Goal: Check status: Verify the current state of an ongoing process or item

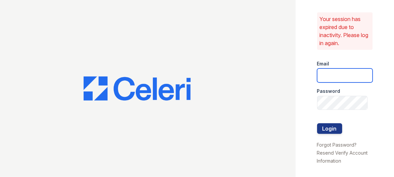
click at [336, 75] on input "email" at bounding box center [345, 75] width 56 height 14
type input "c"
type input "[EMAIL_ADDRESS][DOMAIN_NAME]"
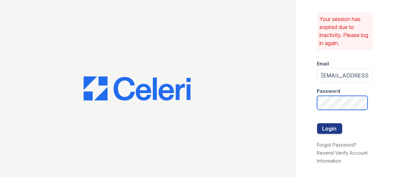
scroll to position [0, 11]
click at [317, 123] on button "Login" at bounding box center [329, 128] width 25 height 11
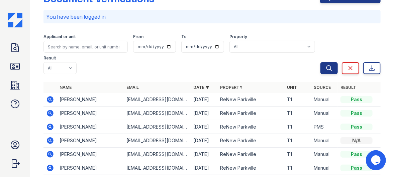
scroll to position [67, 0]
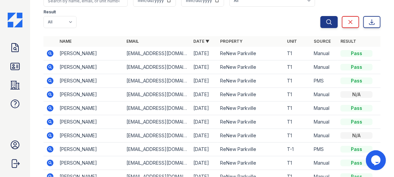
click at [50, 121] on icon at bounding box center [50, 122] width 8 height 8
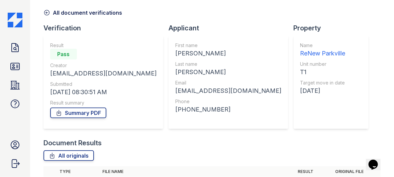
scroll to position [67, 0]
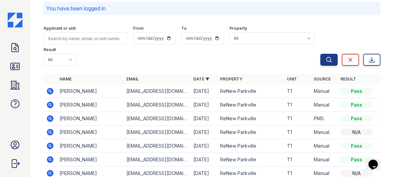
scroll to position [67, 0]
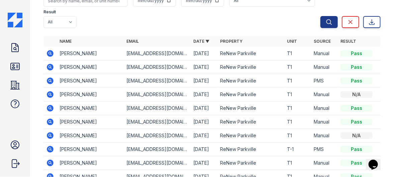
click at [50, 108] on icon at bounding box center [50, 108] width 2 height 2
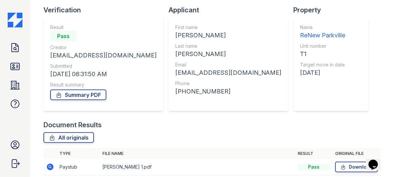
scroll to position [71, 0]
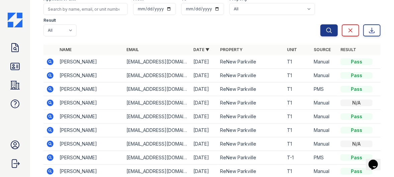
scroll to position [67, 0]
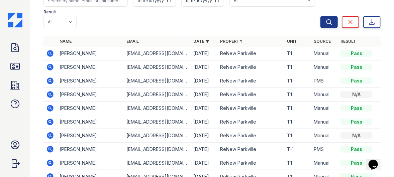
click at [69, 121] on td "Rachel Waltermeyer" at bounding box center [90, 122] width 67 height 14
click at [50, 122] on icon at bounding box center [50, 122] width 8 height 8
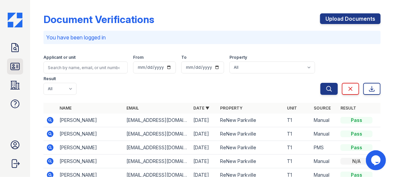
drag, startPoint x: 13, startPoint y: 63, endPoint x: 9, endPoint y: 70, distance: 8.1
click at [13, 64] on icon at bounding box center [15, 66] width 11 height 11
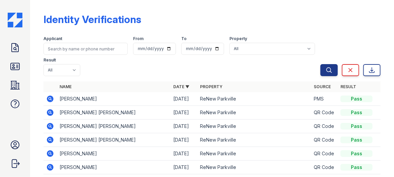
click at [50, 111] on icon at bounding box center [50, 112] width 7 height 7
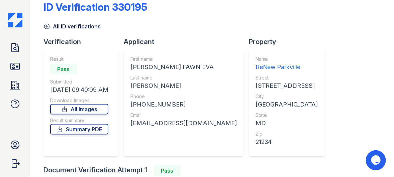
scroll to position [12, 0]
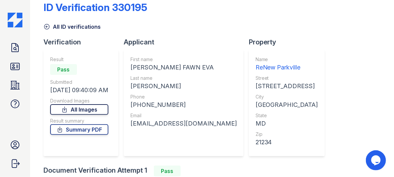
click at [99, 109] on link "All Images" at bounding box center [79, 109] width 58 height 11
click at [156, 147] on div "First name [PERSON_NAME] [PERSON_NAME] [PERSON_NAME] Last name [PERSON_NAME] Ph…" at bounding box center [183, 103] width 106 height 94
click at [88, 131] on link "Summary PDF" at bounding box center [79, 129] width 58 height 11
